Goal: Task Accomplishment & Management: Use online tool/utility

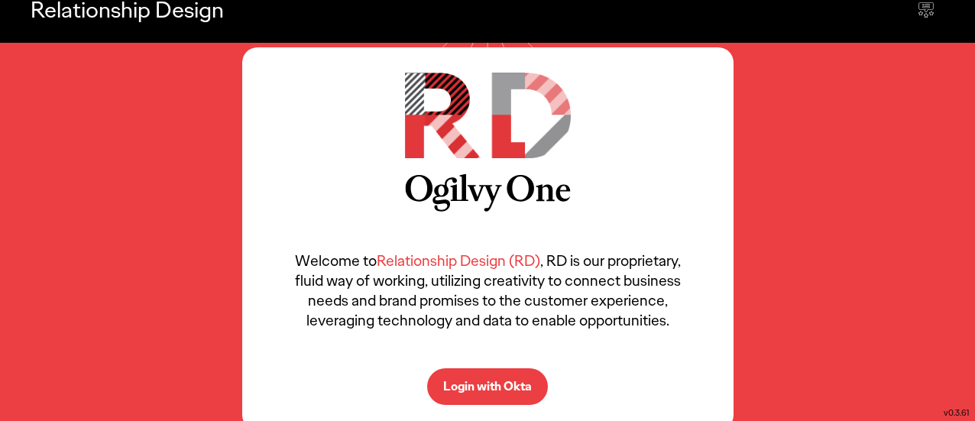
scroll to position [37, 0]
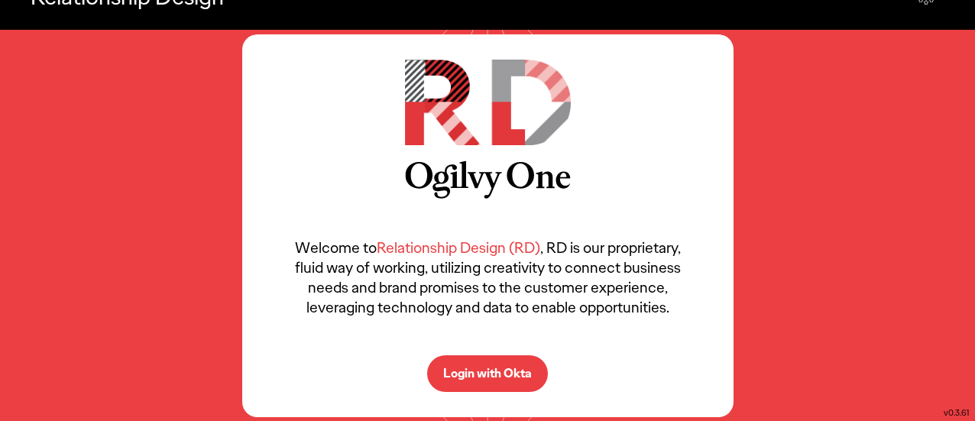
click at [507, 367] on p "Login with Okta" at bounding box center [487, 373] width 89 height 12
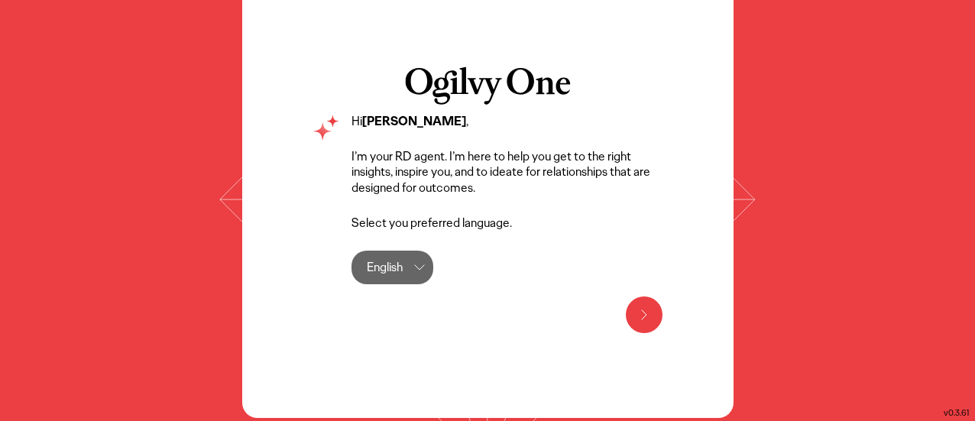
scroll to position [89, 0]
click at [643, 306] on icon at bounding box center [644, 315] width 18 height 18
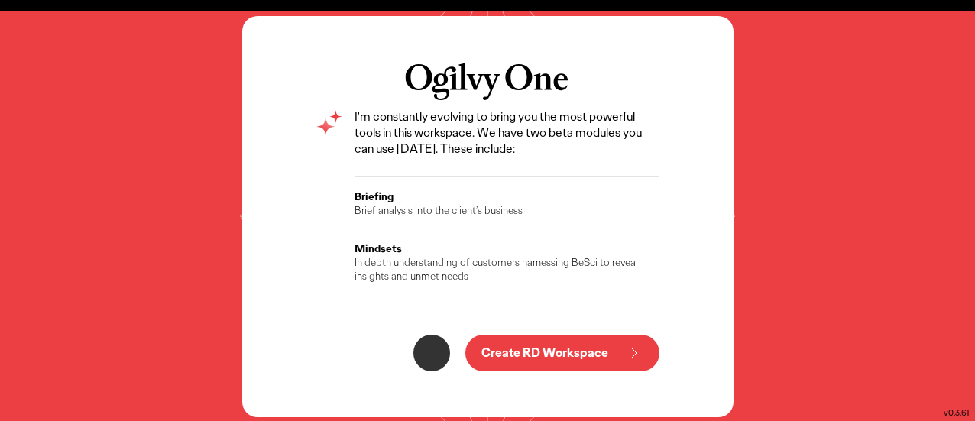
scroll to position [57, 0]
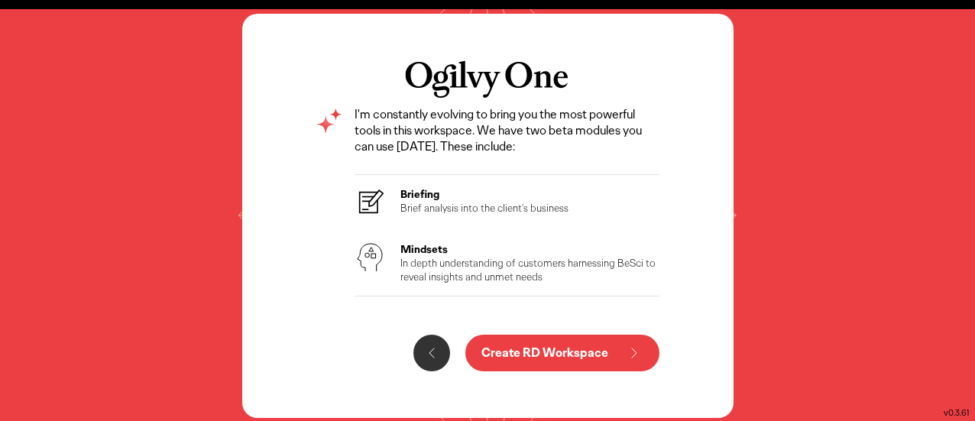
click at [607, 349] on p "Create RD Workspace" at bounding box center [544, 353] width 127 height 12
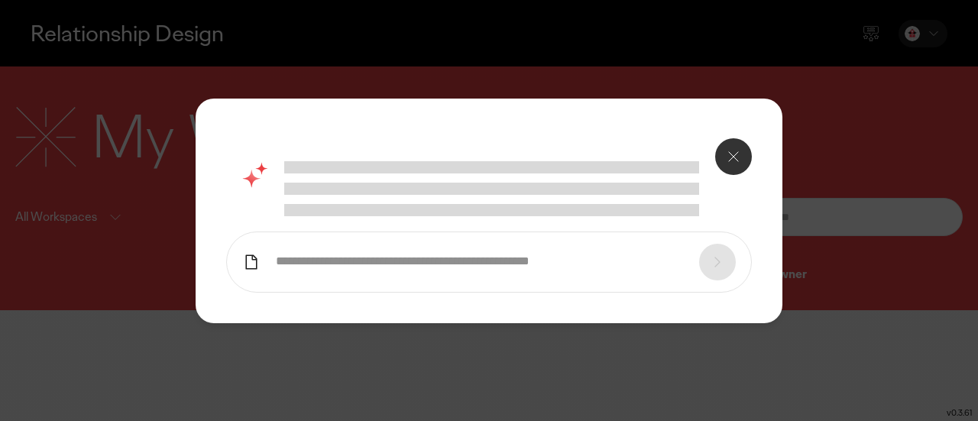
click at [733, 157] on icon at bounding box center [733, 156] width 18 height 18
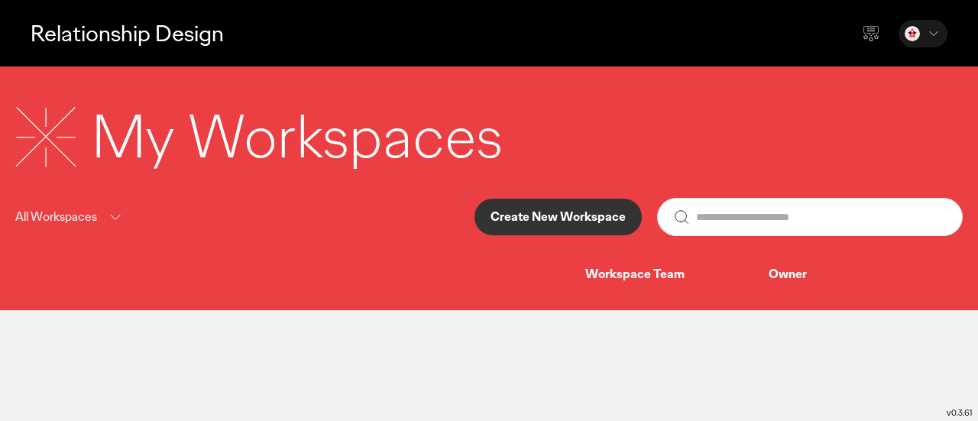
click at [577, 215] on p "Create New Workspace" at bounding box center [557, 217] width 135 height 12
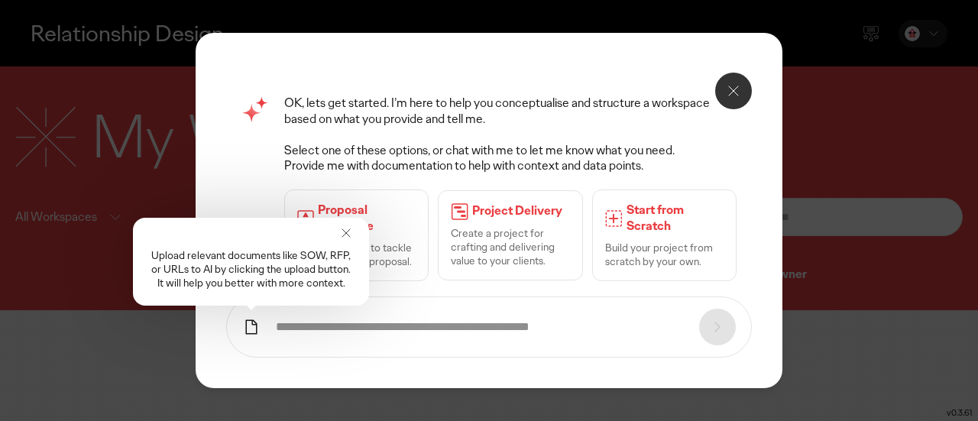
click at [351, 230] on icon at bounding box center [345, 232] width 15 height 15
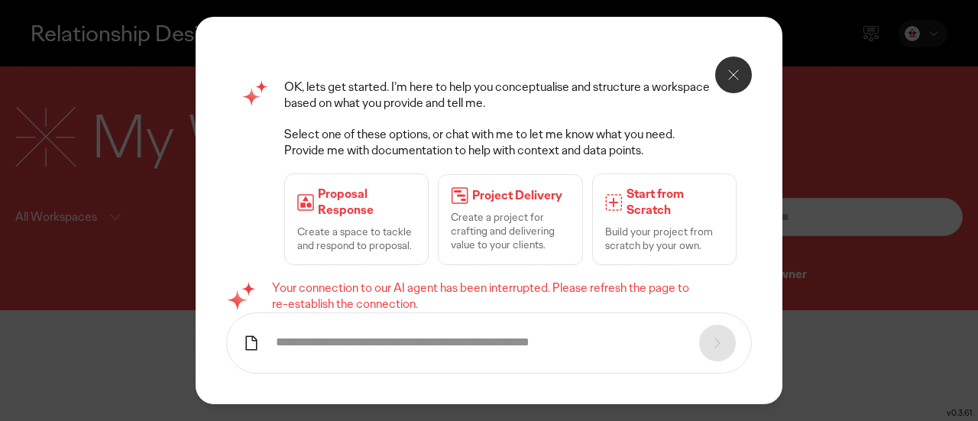
click at [723, 75] on button at bounding box center [733, 75] width 37 height 37
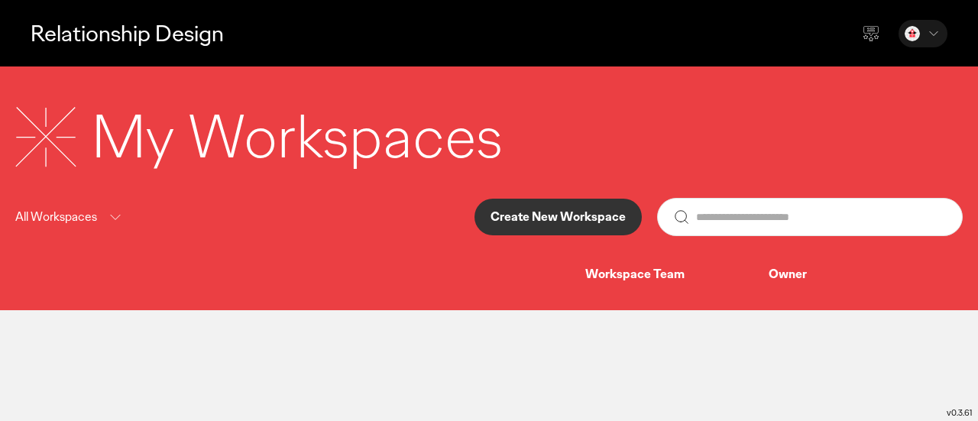
click at [103, 221] on div "All Workspaces" at bounding box center [69, 217] width 109 height 19
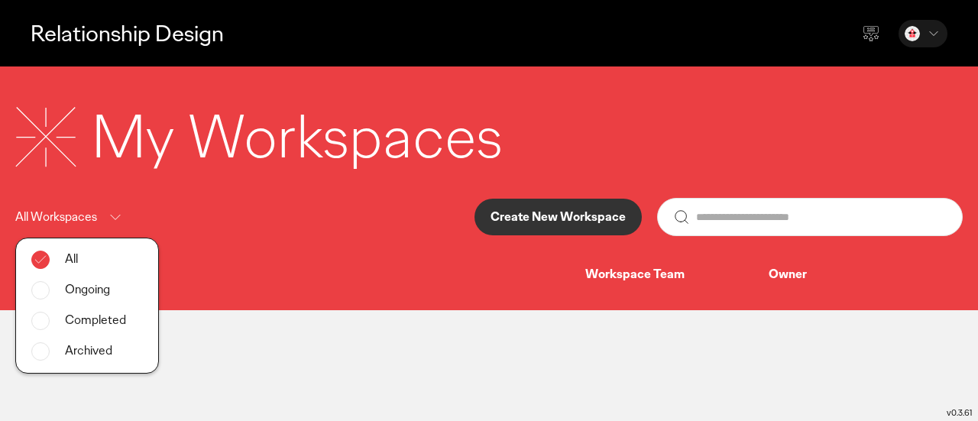
click at [107, 213] on icon at bounding box center [115, 217] width 18 height 19
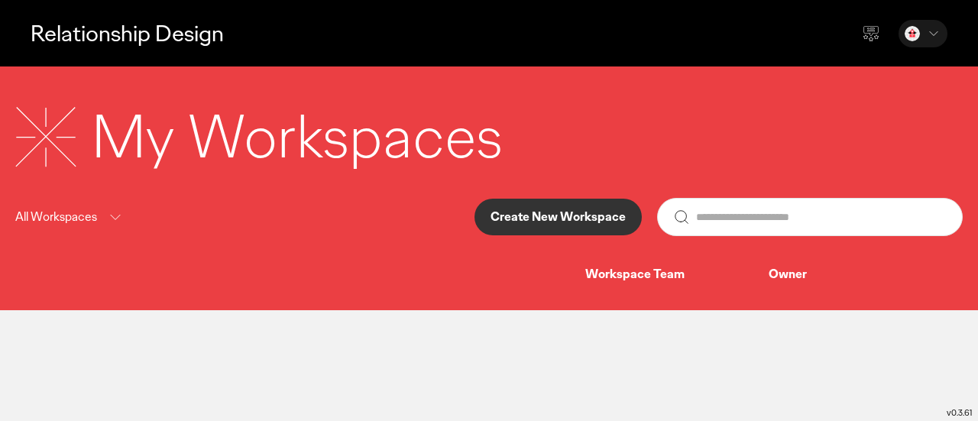
click at [937, 31] on icon at bounding box center [934, 33] width 8 height 4
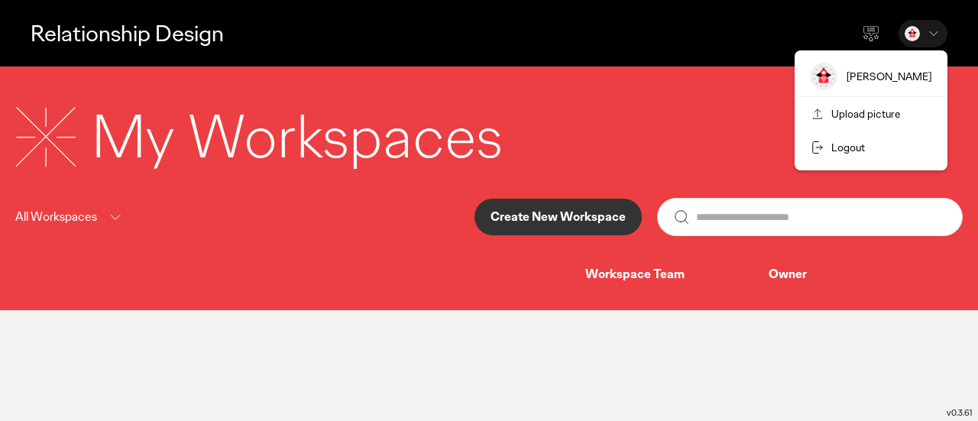
click at [937, 31] on icon at bounding box center [934, 33] width 8 height 4
click at [868, 31] on icon at bounding box center [871, 33] width 18 height 18
